Goal: Transaction & Acquisition: Purchase product/service

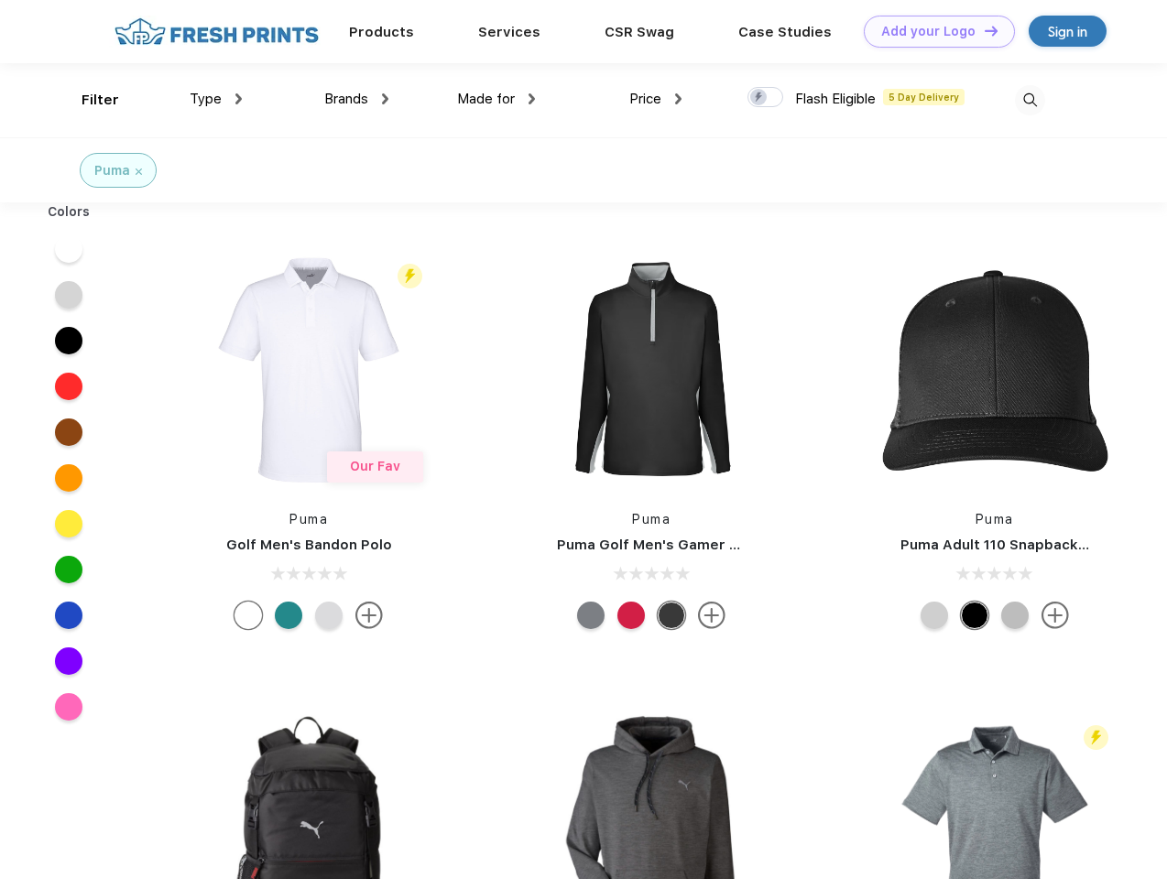
click at [933, 31] on link "Add your Logo Design Tool" at bounding box center [939, 32] width 151 height 32
click at [0, 0] on div "Design Tool" at bounding box center [0, 0] width 0 height 0
click at [983, 30] on link "Add your Logo Design Tool" at bounding box center [939, 32] width 151 height 32
click at [88, 100] on div "Filter" at bounding box center [101, 100] width 38 height 21
click at [216, 99] on span "Type" at bounding box center [206, 99] width 32 height 16
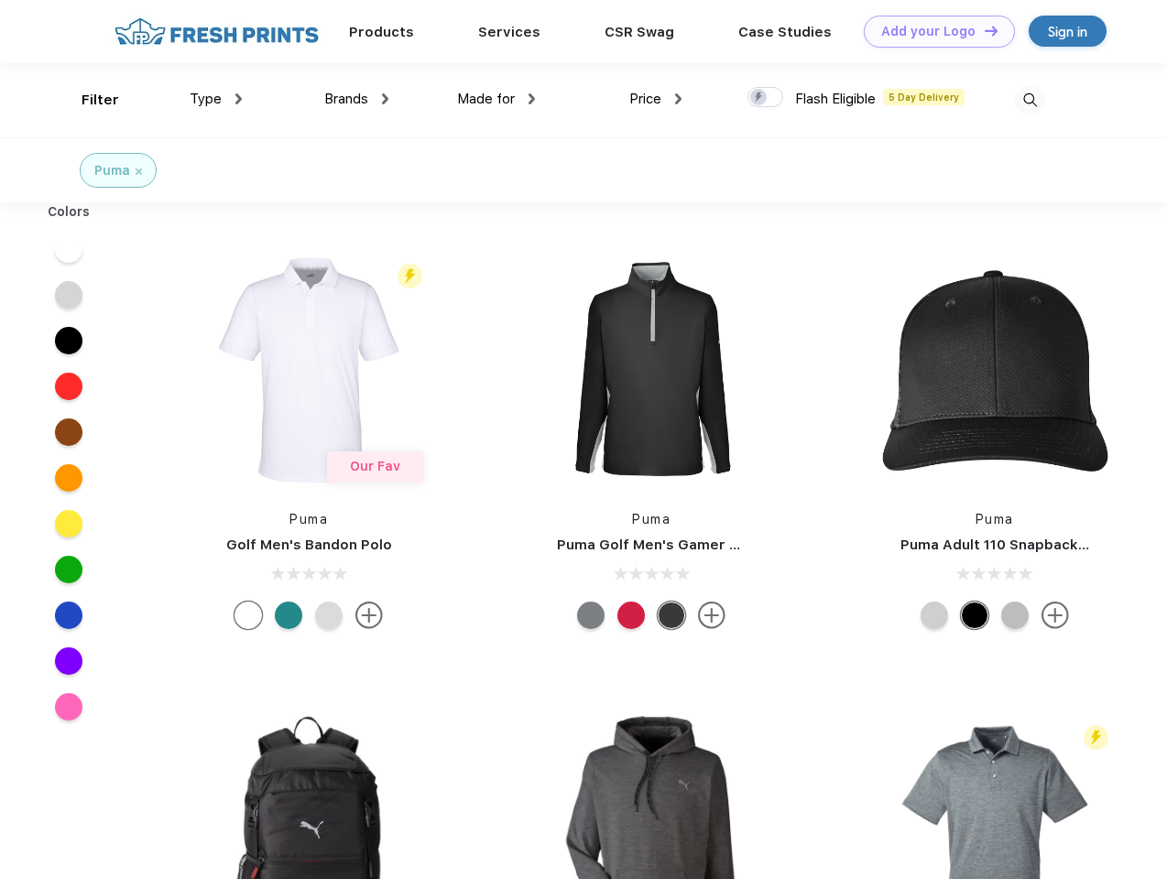
click at [356, 99] on span "Brands" at bounding box center [346, 99] width 44 height 16
click at [496, 99] on span "Made for" at bounding box center [486, 99] width 58 height 16
click at [656, 99] on span "Price" at bounding box center [645, 99] width 32 height 16
click at [766, 98] on div at bounding box center [765, 97] width 36 height 20
click at [759, 98] on input "checkbox" at bounding box center [753, 92] width 12 height 12
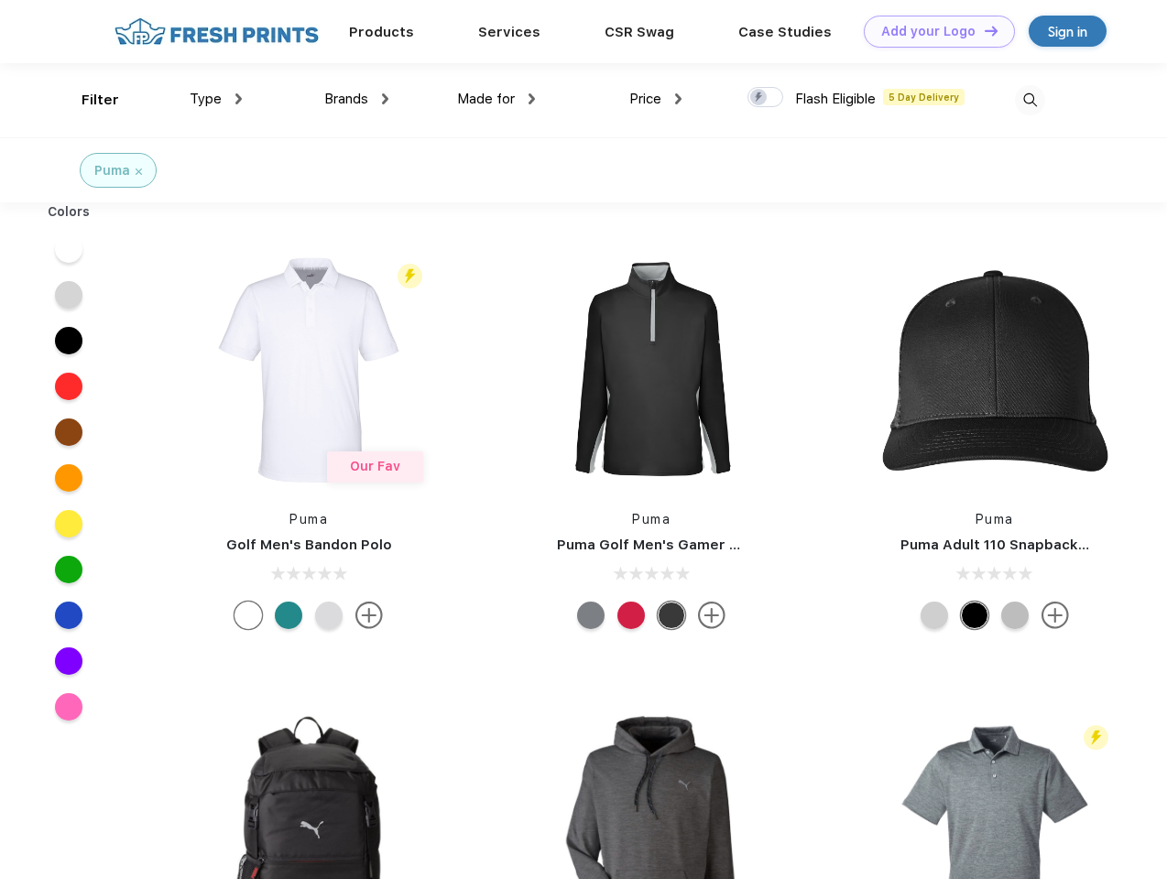
click at [1030, 100] on img at bounding box center [1030, 100] width 30 height 30
